Goal: Information Seeking & Learning: Learn about a topic

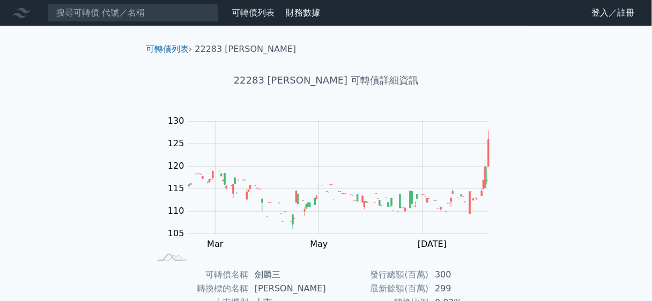
click at [129, 24] on nav "可轉債列表 財務數據 可轉債列表 財務數據 登入／註冊 登入／註冊" at bounding box center [326, 13] width 652 height 26
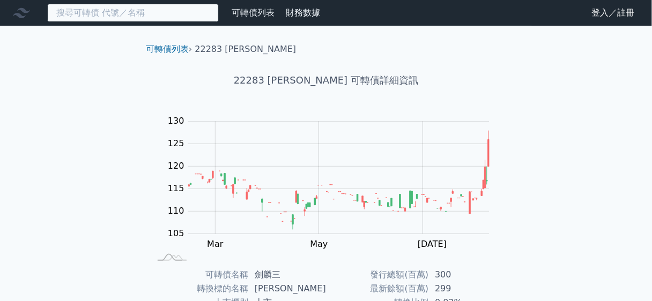
click at [134, 14] on input at bounding box center [133, 13] width 172 height 18
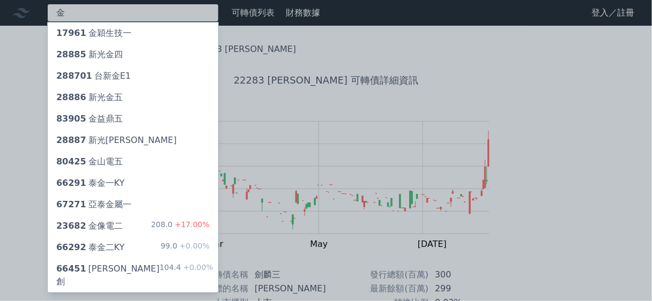
type input "金"
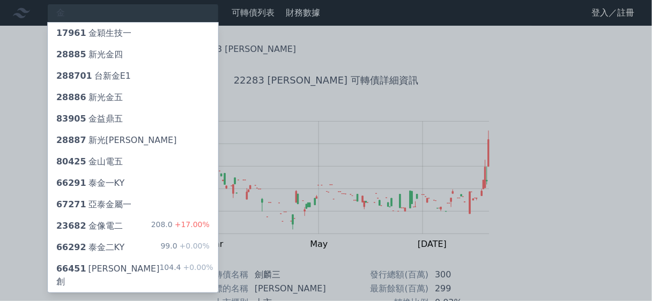
click at [114, 226] on div "23682 金像電二" at bounding box center [89, 226] width 67 height 13
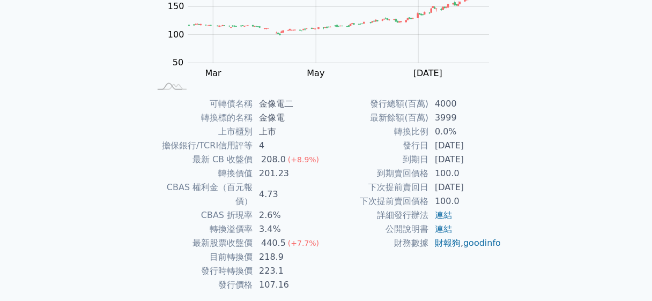
scroll to position [172, 0]
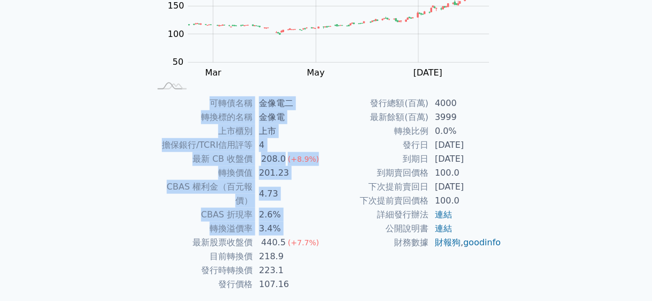
drag, startPoint x: 151, startPoint y: 257, endPoint x: 155, endPoint y: 241, distance: 16.7
click at [138, 270] on div "可轉債名稱 金像電二 轉換標的名稱 金像電 上市櫃別 上市 擔保銀行/TCRI信用評等 4 最新 CB 收盤價 208.0 (+8.9%) 轉換價值 201.…" at bounding box center [326, 194] width 378 height 195
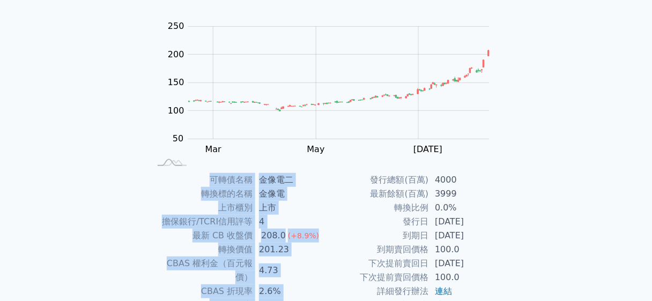
scroll to position [0, 0]
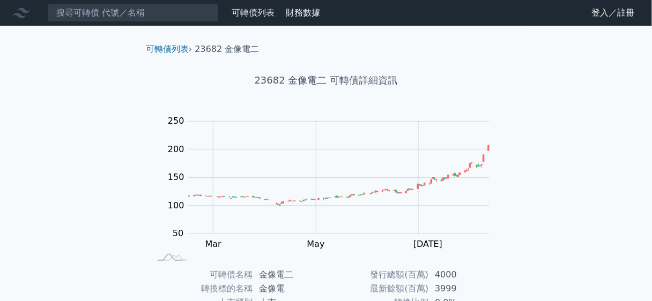
click at [94, 24] on nav "可轉債列表 財務數據 可轉債列表 財務數據 登入／註冊 登入／註冊" at bounding box center [326, 13] width 652 height 26
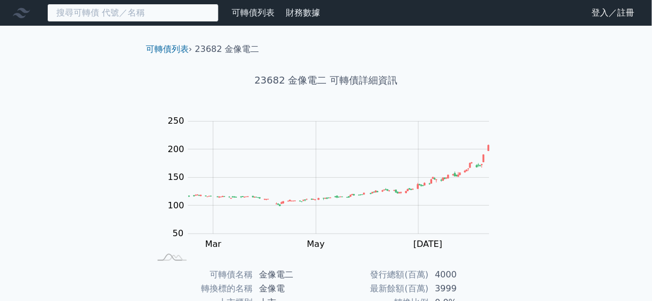
click at [97, 13] on input at bounding box center [133, 13] width 172 height 18
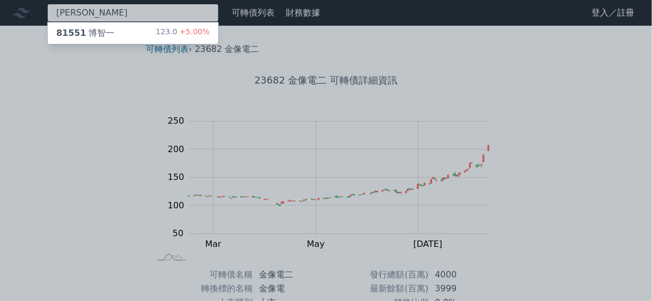
type input "[PERSON_NAME]"
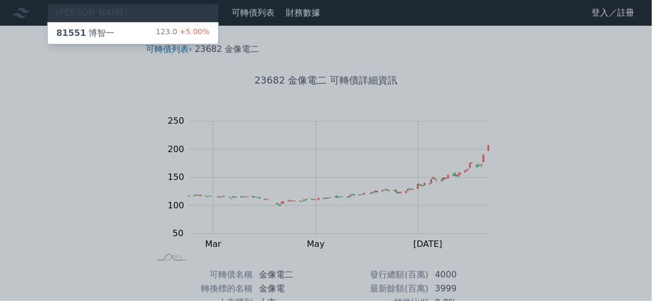
click at [78, 31] on span "81551" at bounding box center [71, 33] width 30 height 10
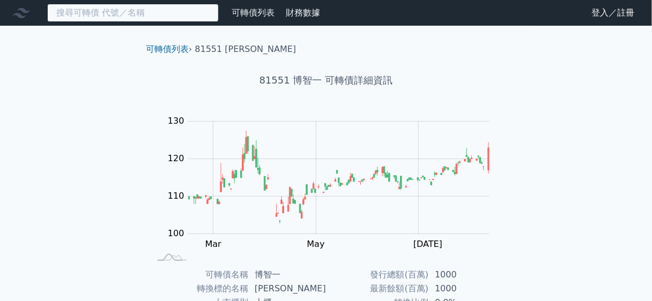
click at [162, 15] on input at bounding box center [133, 13] width 172 height 18
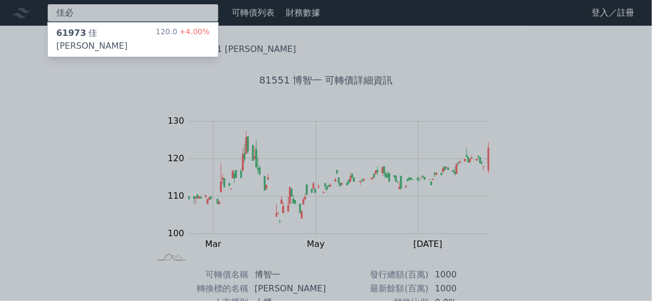
type input "佳必"
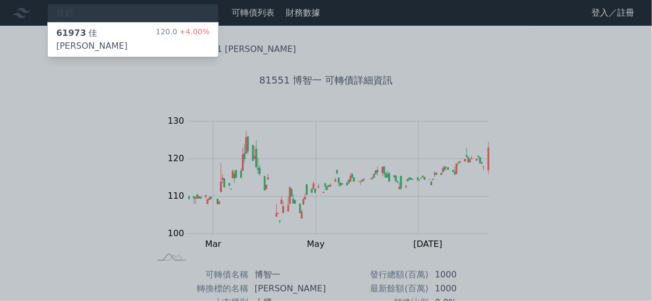
click at [149, 26] on div "61973 佳[PERSON_NAME]三 120.0 +4.00%" at bounding box center [133, 40] width 171 height 34
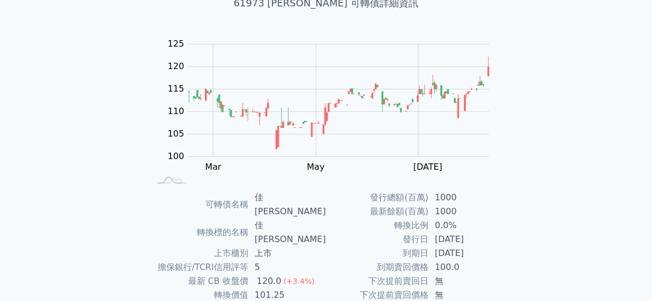
scroll to position [172, 0]
